Goal: Task Accomplishment & Management: Use online tool/utility

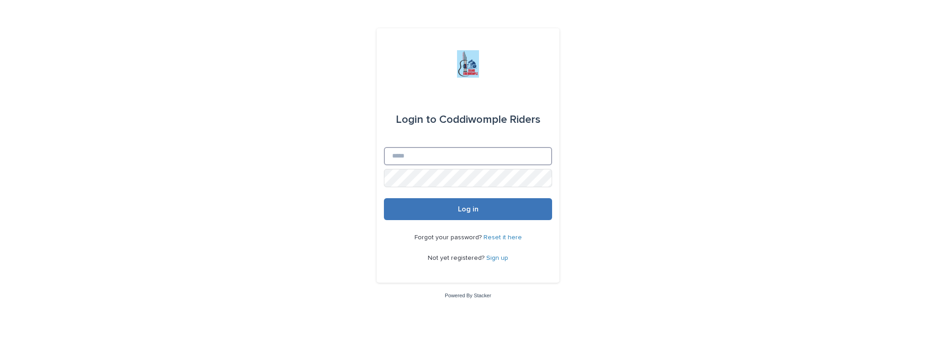
type input "**********"
click at [470, 210] on span "Log in" at bounding box center [468, 209] width 21 height 7
